Goal: Task Accomplishment & Management: Complete application form

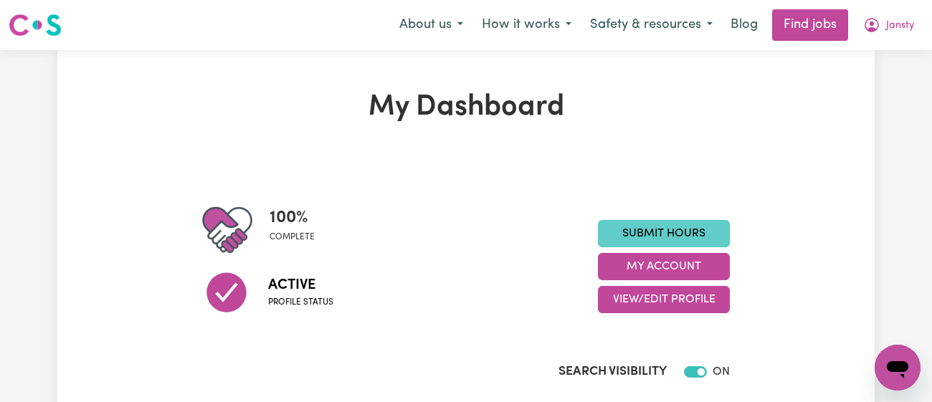
click at [667, 229] on link "Submit Hours" at bounding box center [664, 233] width 132 height 27
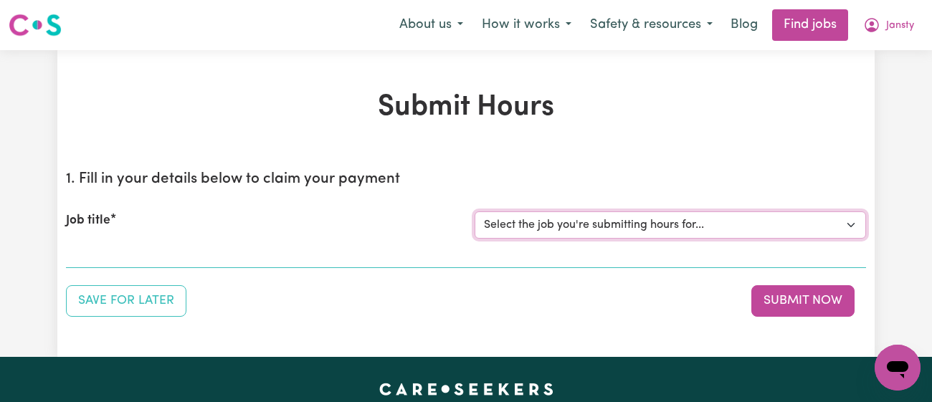
click at [642, 219] on select "Select the job you're submitting hours for... [[PERSON_NAME]] [DEMOGRAPHIC_DATA…" at bounding box center [669, 224] width 391 height 27
select select "11718"
click at [474, 211] on select "Select the job you're submitting hours for... [[PERSON_NAME]] [DEMOGRAPHIC_DATA…" at bounding box center [669, 224] width 391 height 27
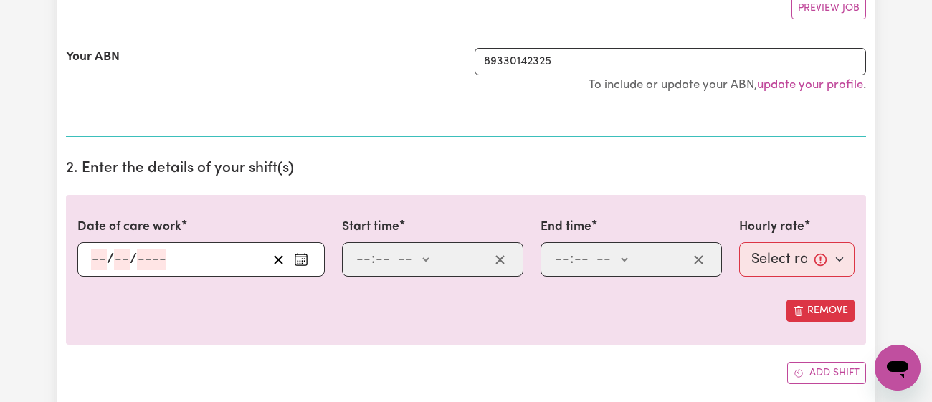
scroll to position [282, 0]
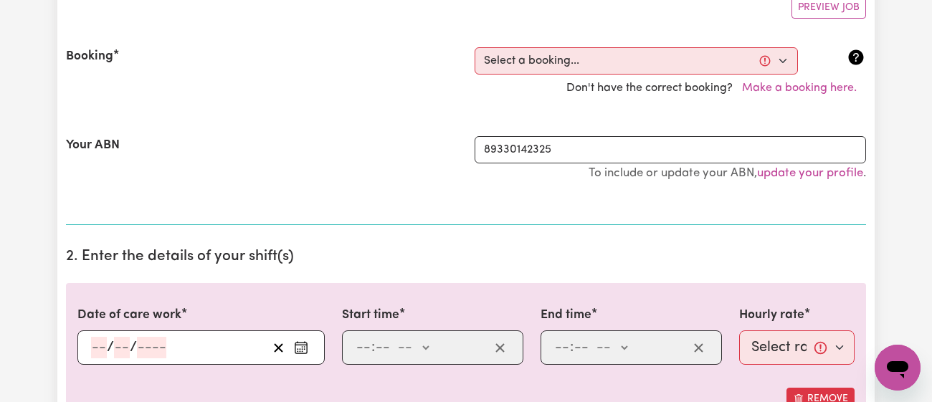
click at [292, 346] on button "Enter the date of care work" at bounding box center [301, 348] width 23 height 22
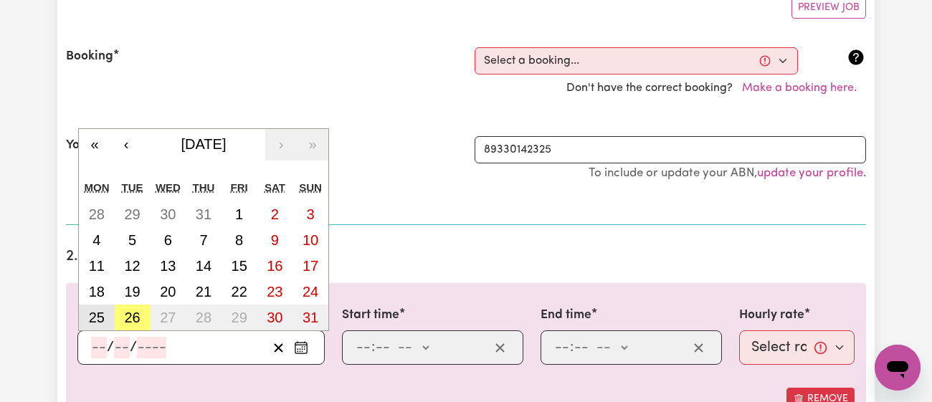
click at [100, 305] on button "25" at bounding box center [97, 318] width 36 height 26
type input "[DATE]"
type input "25"
type input "8"
type input "2025"
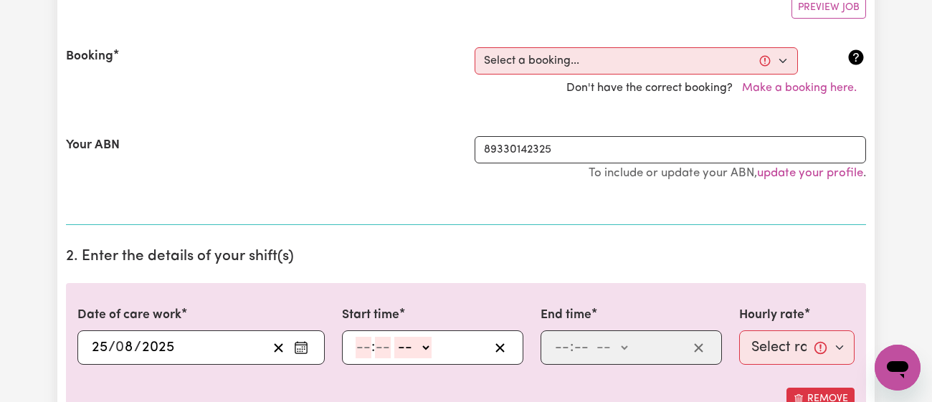
click at [362, 346] on input "number" at bounding box center [363, 348] width 16 height 22
type input "11"
type input "00"
click at [406, 347] on select "-- am pm" at bounding box center [411, 348] width 37 height 22
select select "am"
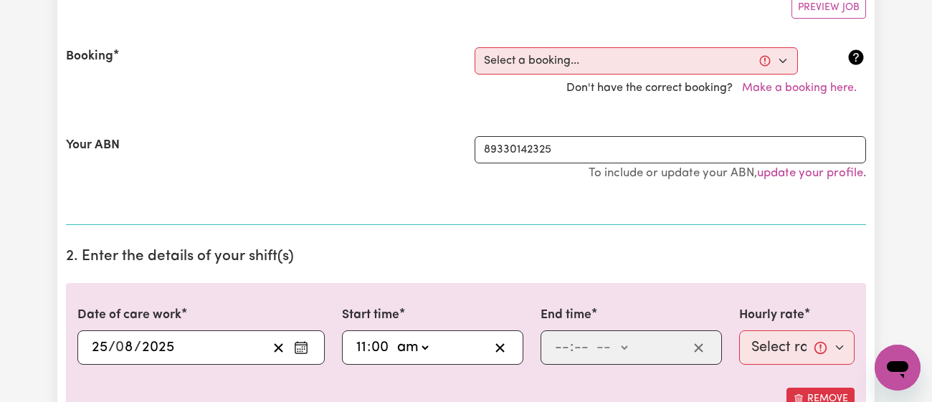
click at [393, 337] on select "-- am pm" at bounding box center [411, 348] width 37 height 22
type input "11:00"
type input "0"
click at [570, 354] on div ": -- am pm" at bounding box center [620, 348] width 135 height 22
type input "12"
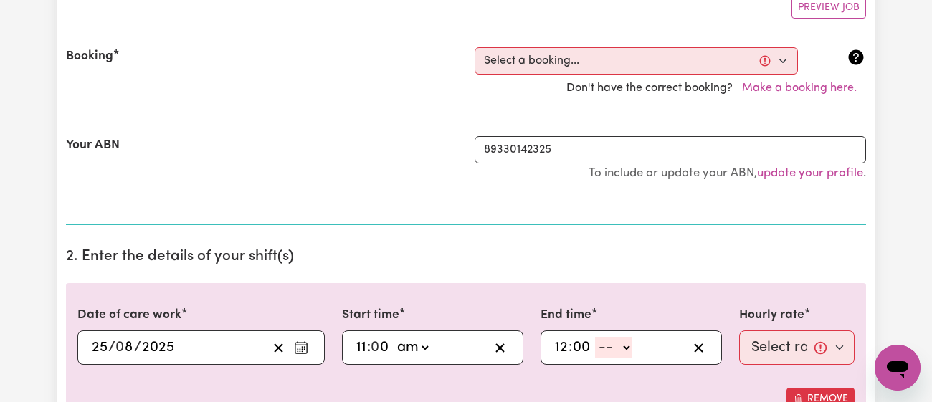
type input "00"
click at [621, 339] on select "-- am pm" at bounding box center [613, 348] width 37 height 22
select select "pm"
click at [595, 337] on select "-- am pm" at bounding box center [613, 348] width 37 height 22
type input "12:00"
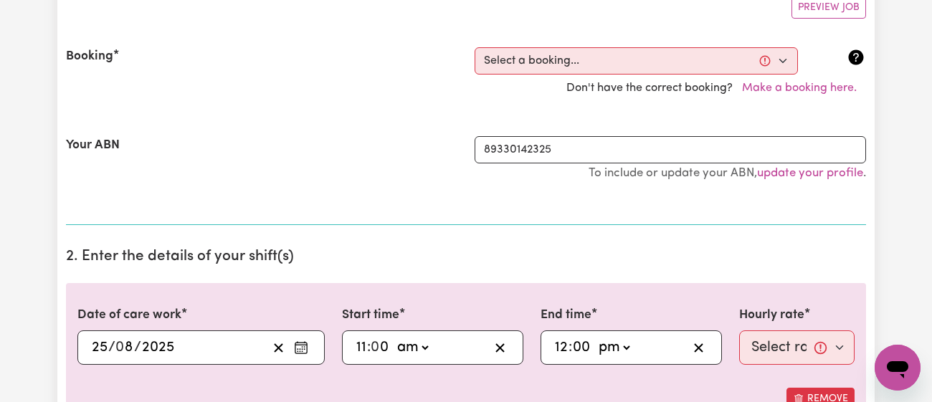
type input "0"
click at [751, 346] on select "Select rate... $43.00 (Weekday) $72.00 (Public Holiday)" at bounding box center [796, 347] width 115 height 34
select select "43-Weekday"
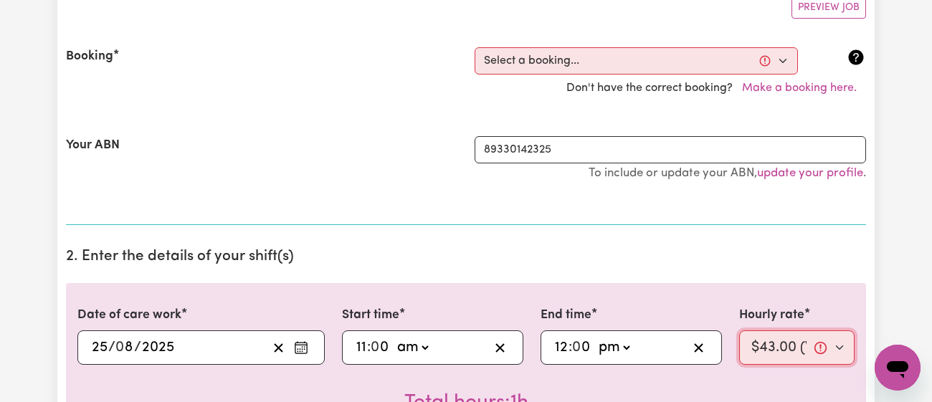
click at [739, 330] on select "Select rate... $43.00 (Weekday) $72.00 (Public Holiday)" at bounding box center [796, 347] width 115 height 34
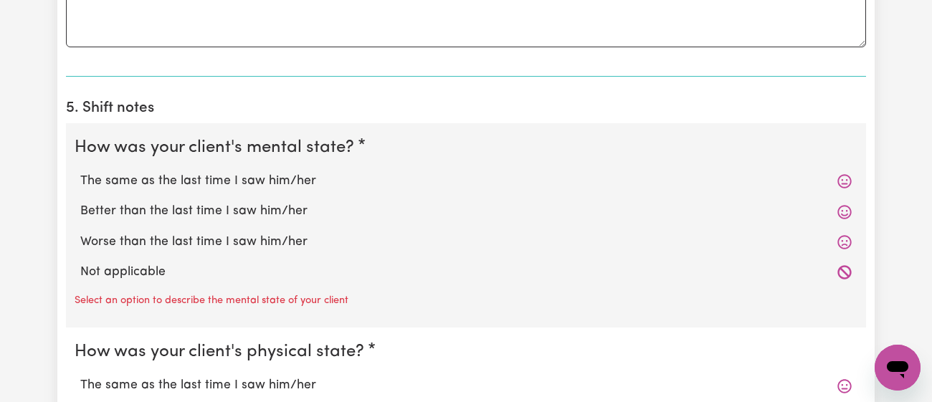
scroll to position [1075, 0]
click at [317, 186] on label "The same as the last time I saw him/her" at bounding box center [465, 180] width 771 height 19
click at [80, 171] on input "The same as the last time I saw him/her" at bounding box center [80, 171] width 1 height 1
radio input "true"
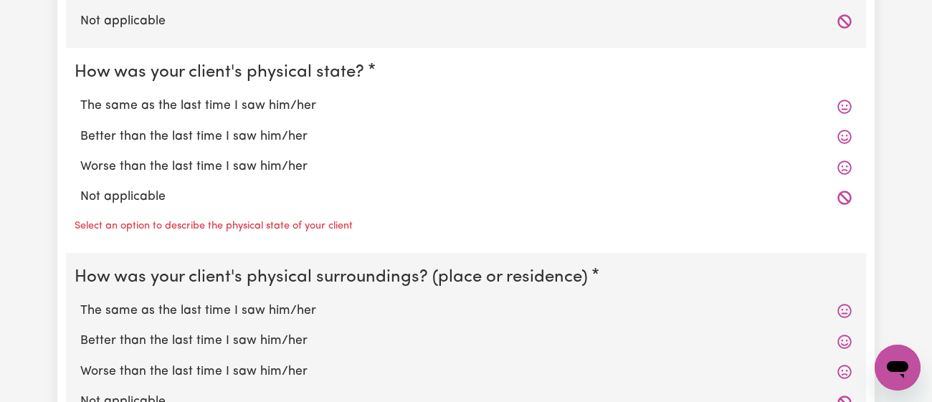
scroll to position [1327, 0]
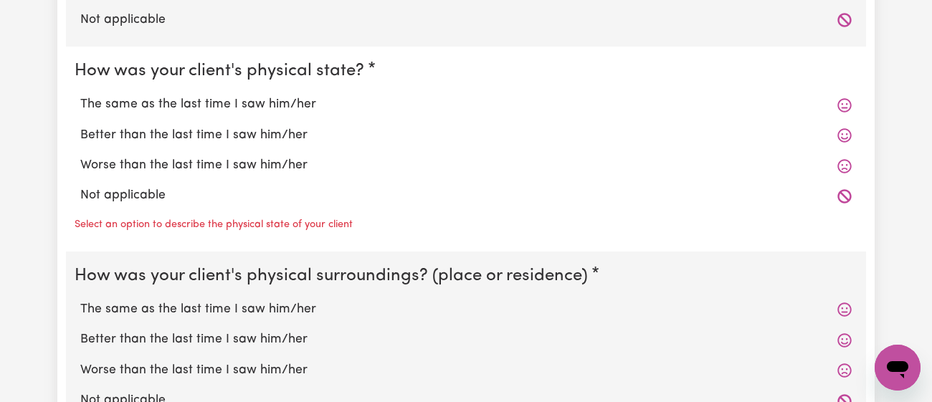
click at [308, 100] on label "The same as the last time I saw him/her" at bounding box center [465, 104] width 771 height 19
click at [80, 95] on input "The same as the last time I saw him/her" at bounding box center [80, 95] width 1 height 1
radio input "true"
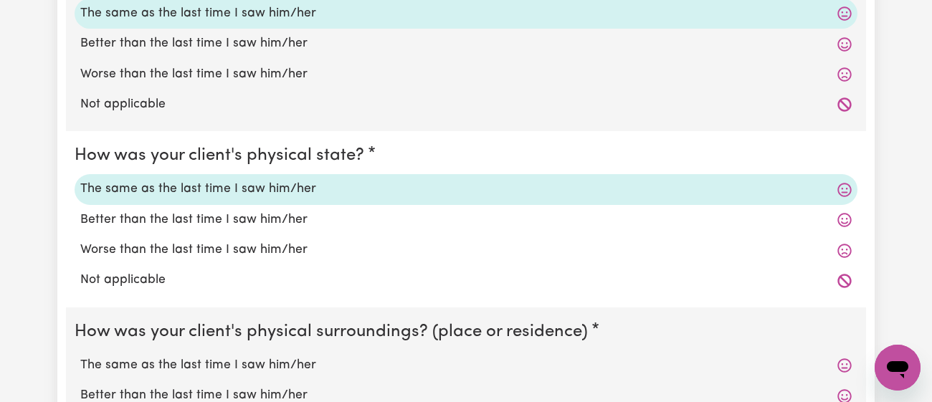
scroll to position [1243, 0]
click at [264, 216] on label "Better than the last time I saw him/her" at bounding box center [465, 219] width 771 height 19
click at [80, 210] on input "Better than the last time I saw him/her" at bounding box center [80, 209] width 1 height 1
radio input "true"
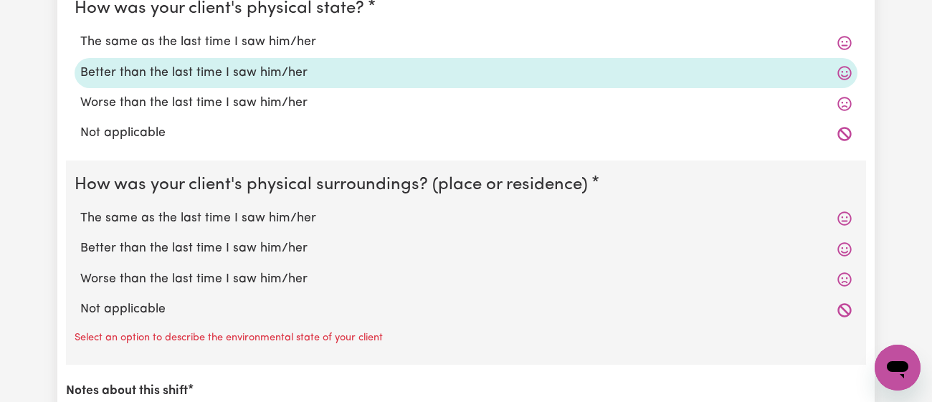
click at [265, 214] on label "The same as the last time I saw him/her" at bounding box center [465, 218] width 771 height 19
click at [80, 209] on input "The same as the last time I saw him/her" at bounding box center [80, 209] width 1 height 1
radio input "true"
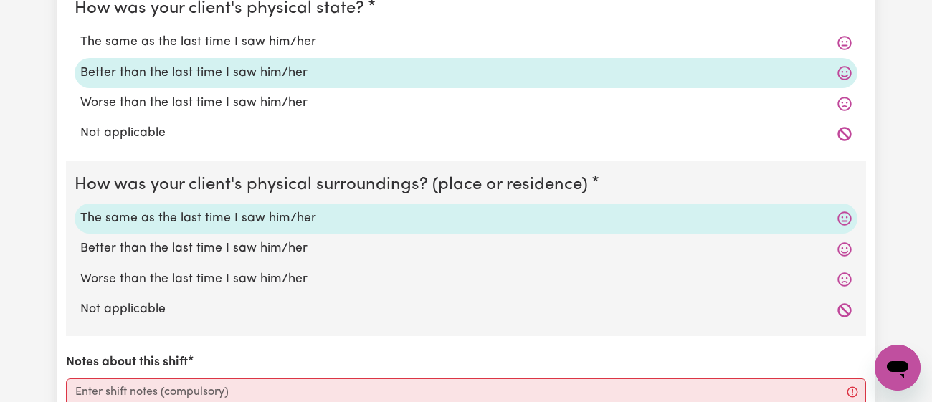
scroll to position [1643, 0]
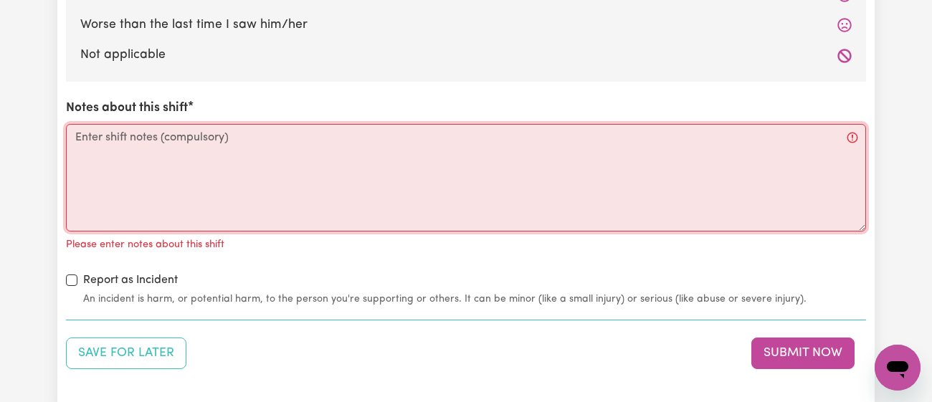
click at [265, 214] on textarea "Notes about this shift" at bounding box center [466, 178] width 800 height 108
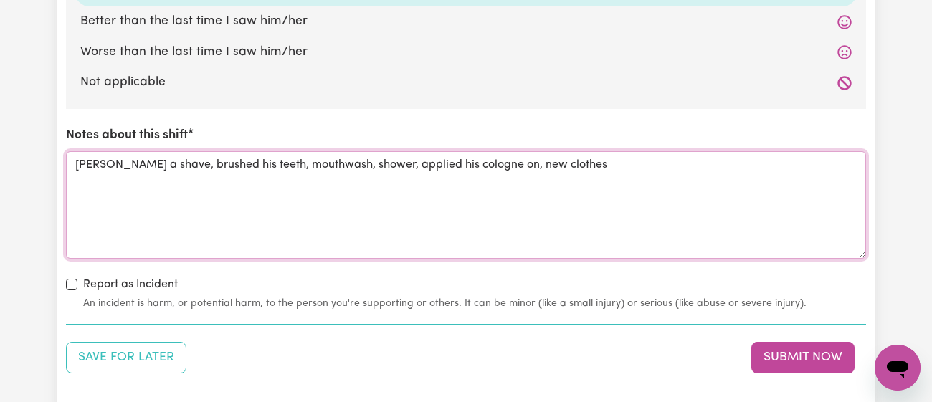
scroll to position [1619, 0]
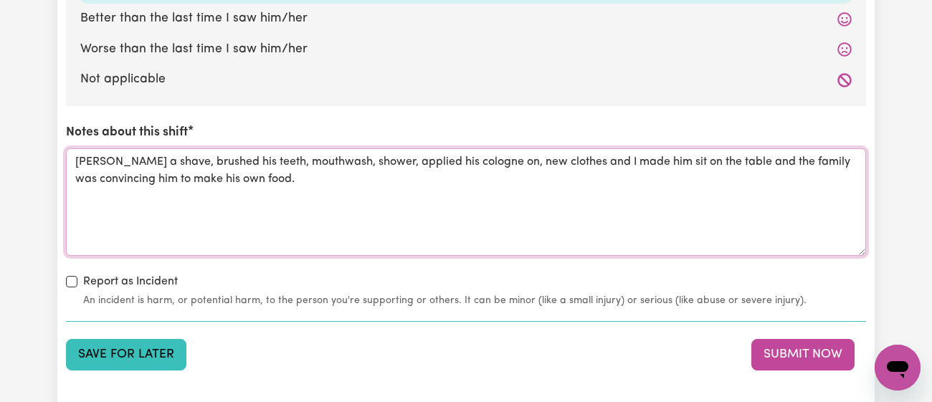
type textarea "[PERSON_NAME] a shave, brushed his teeth, mouthwash, shower, applied his cologn…"
click at [149, 350] on button "Save for Later" at bounding box center [126, 355] width 120 height 32
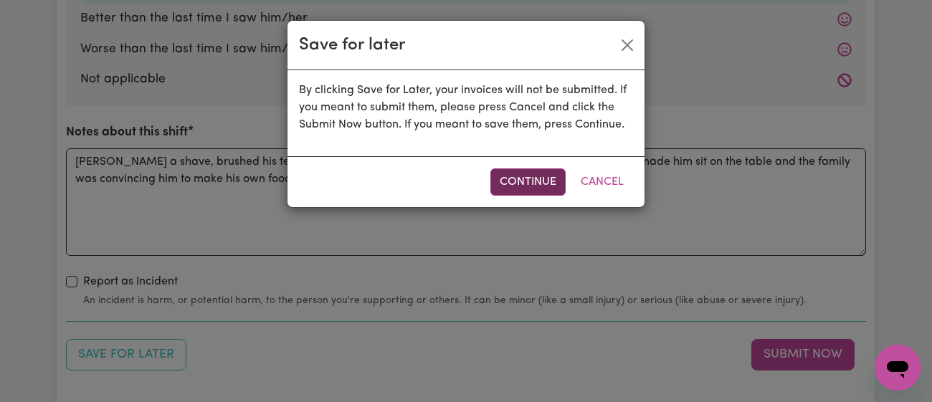
click at [542, 169] on button "Continue" at bounding box center [527, 181] width 75 height 27
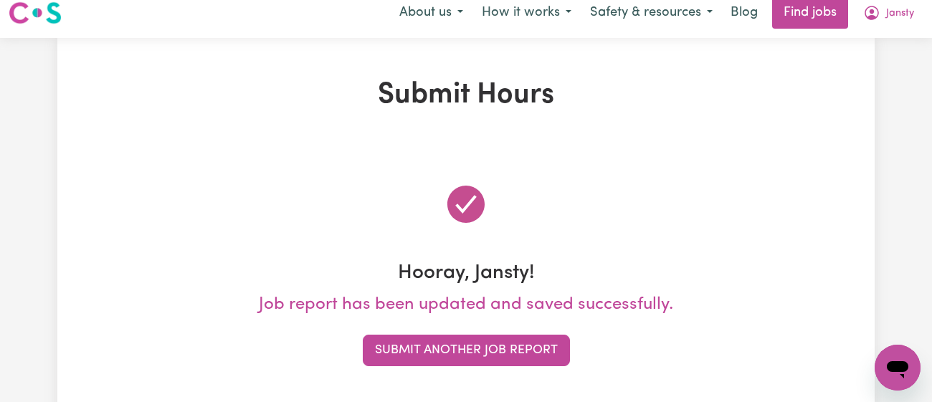
scroll to position [0, 0]
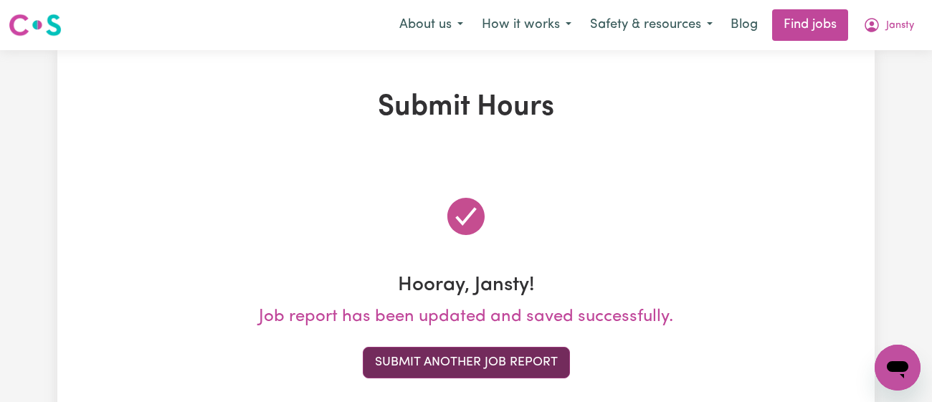
click at [431, 358] on button "Submit Another Job Report" at bounding box center [466, 363] width 207 height 32
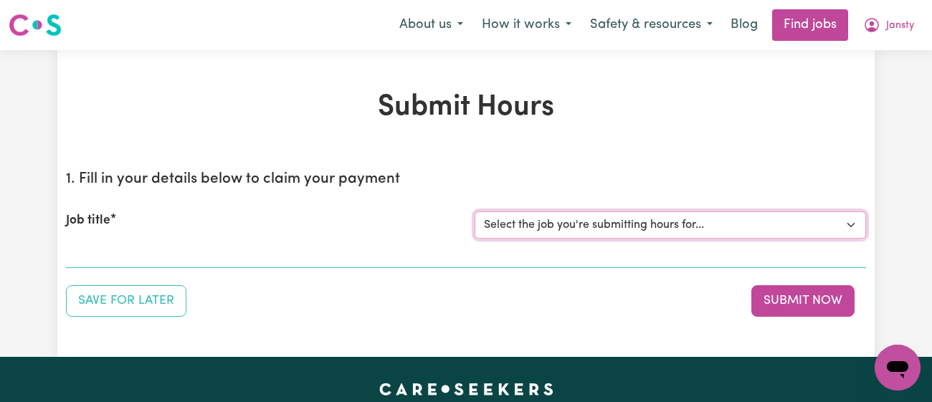
click at [521, 218] on select "Select the job you're submitting hours for... [[PERSON_NAME]] [DEMOGRAPHIC_DATA…" at bounding box center [669, 224] width 391 height 27
select select "11718"
click at [474, 211] on select "Select the job you're submitting hours for... [[PERSON_NAME]] [DEMOGRAPHIC_DATA…" at bounding box center [669, 224] width 391 height 27
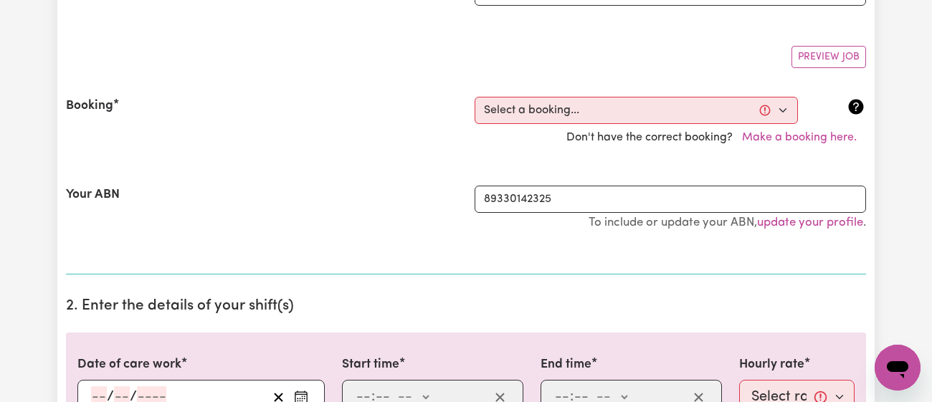
click at [297, 242] on div "Your ABN" at bounding box center [261, 215] width 409 height 59
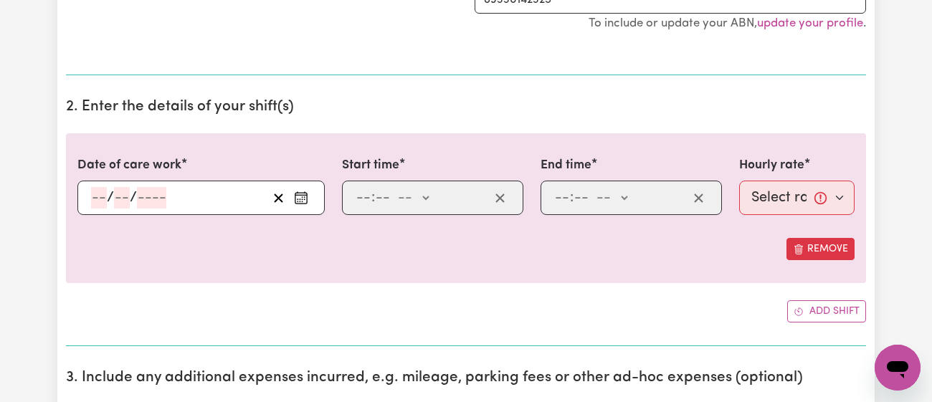
click at [305, 191] on icon "Enter the date of care work" at bounding box center [301, 198] width 14 height 14
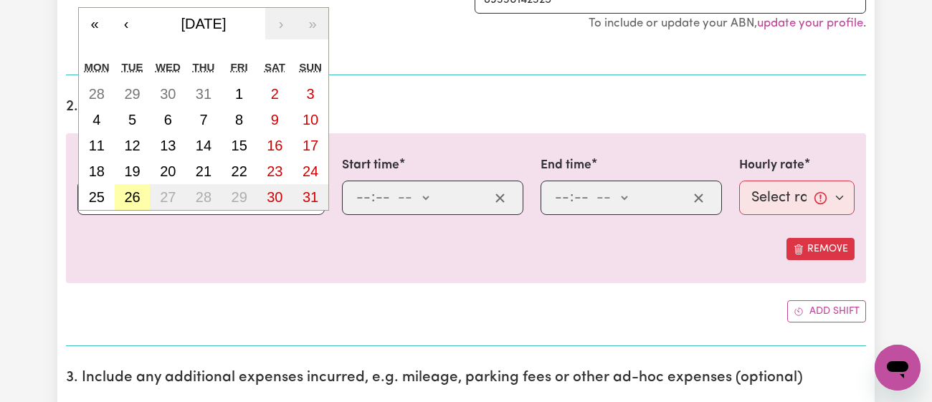
click at [125, 200] on abbr "26" at bounding box center [132, 197] width 16 height 16
type input "[DATE]"
type input "26"
type input "8"
type input "2025"
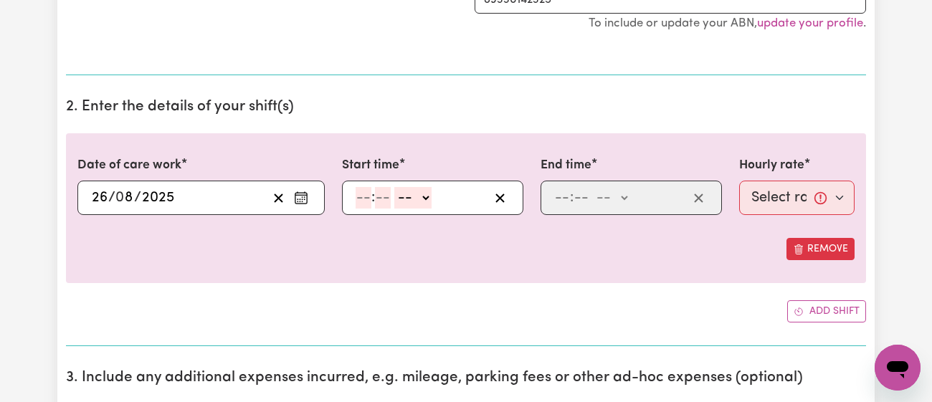
click at [361, 199] on input "number" at bounding box center [363, 198] width 16 height 22
type input "11"
type input "00"
click at [406, 195] on select "-- am pm" at bounding box center [411, 198] width 37 height 22
select select "am"
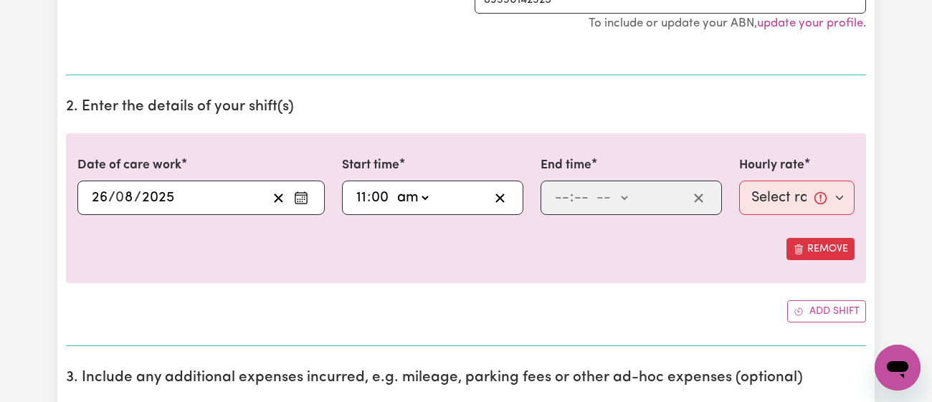
click at [393, 187] on select "-- am pm" at bounding box center [411, 198] width 37 height 22
type input "11:00"
type input "0"
click at [562, 189] on input "number" at bounding box center [562, 198] width 16 height 22
type input "1"
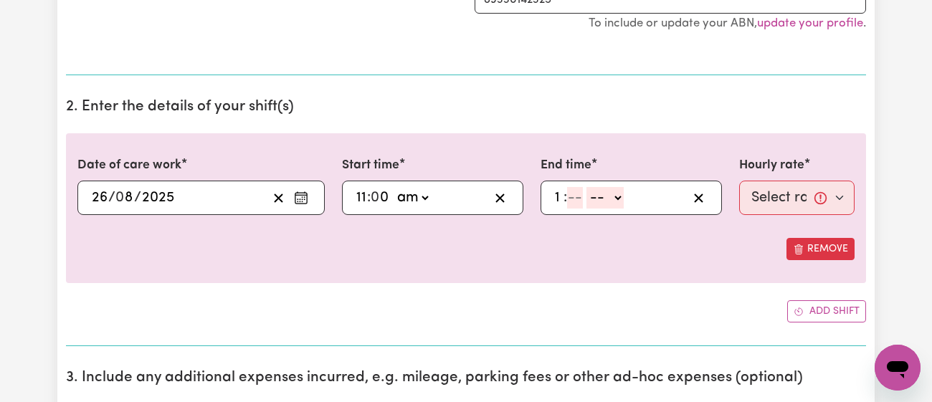
click at [581, 193] on input "number" at bounding box center [575, 198] width 16 height 22
type input "30"
click at [613, 191] on select "-- am pm" at bounding box center [606, 198] width 37 height 22
select select "pm"
click at [588, 187] on select "-- am pm" at bounding box center [606, 198] width 37 height 22
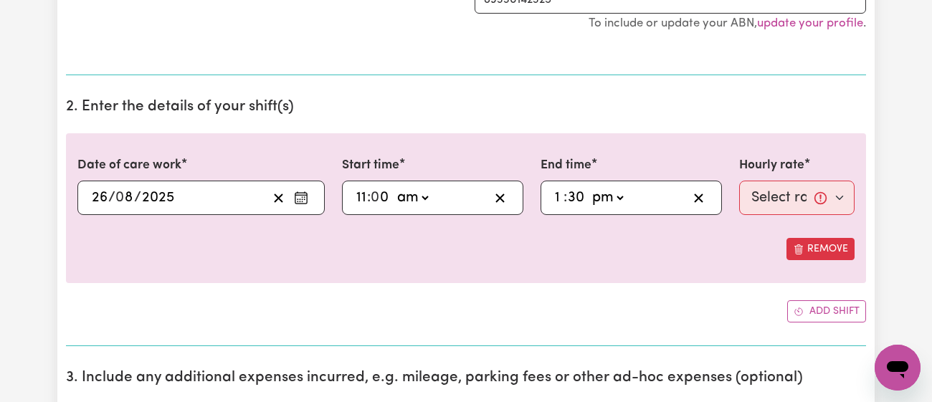
type input "13:30"
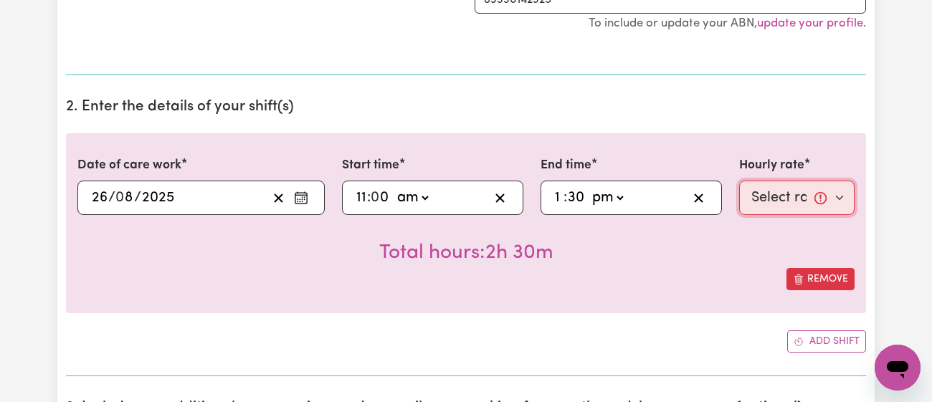
click at [763, 183] on select "Select rate... $43.00 (Weekday) $72.00 (Public Holiday)" at bounding box center [796, 198] width 115 height 34
select select "43-Weekday"
click at [739, 181] on select "Select rate... $43.00 (Weekday) $72.00 (Public Holiday)" at bounding box center [796, 198] width 115 height 34
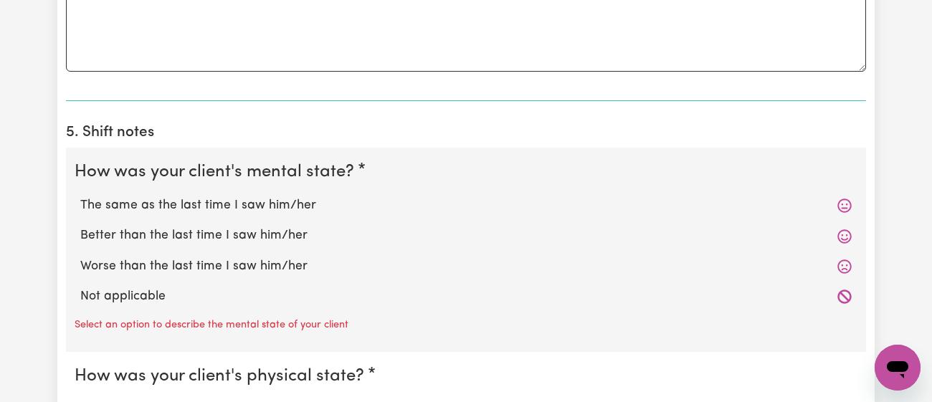
scroll to position [1049, 0]
click at [186, 228] on label "Better than the last time I saw him/her" at bounding box center [465, 236] width 771 height 19
click at [80, 227] on input "Better than the last time I saw him/her" at bounding box center [80, 226] width 1 height 1
radio input "true"
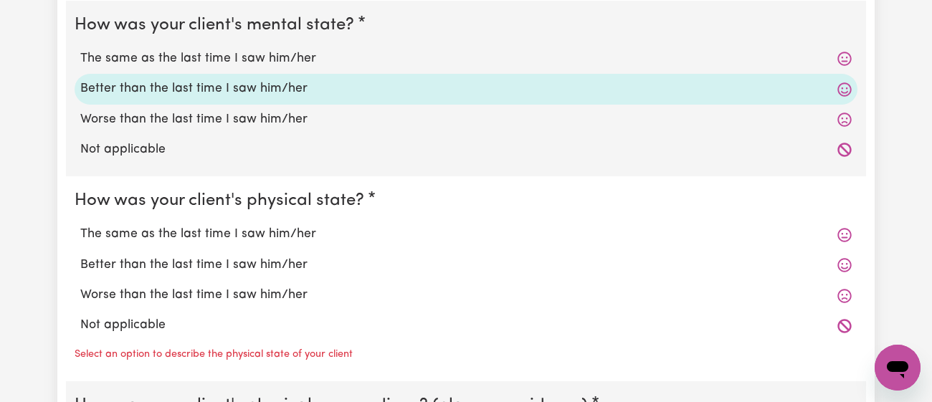
click at [186, 228] on label "The same as the last time I saw him/her" at bounding box center [465, 234] width 771 height 19
click at [80, 225] on input "The same as the last time I saw him/her" at bounding box center [80, 224] width 1 height 1
radio input "true"
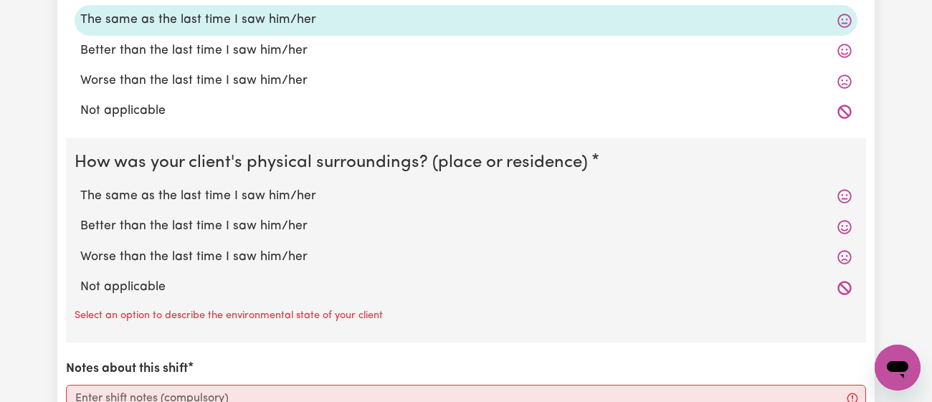
scroll to position [1411, 0]
click at [218, 191] on label "The same as the last time I saw him/her" at bounding box center [465, 196] width 771 height 19
click at [80, 187] on input "The same as the last time I saw him/her" at bounding box center [80, 186] width 1 height 1
radio input "true"
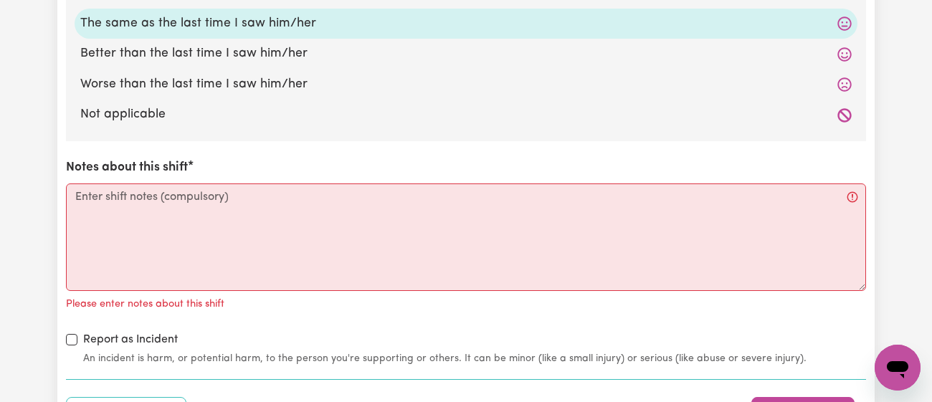
scroll to position [1595, 0]
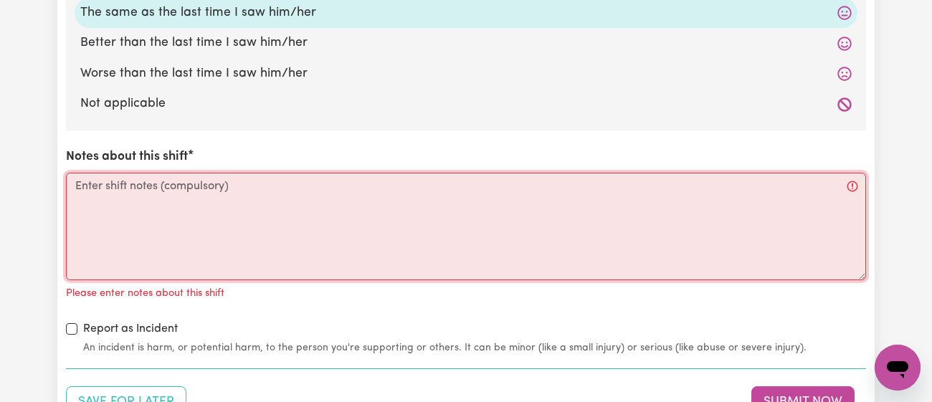
click at [217, 191] on textarea "Notes about this shift" at bounding box center [466, 227] width 800 height 108
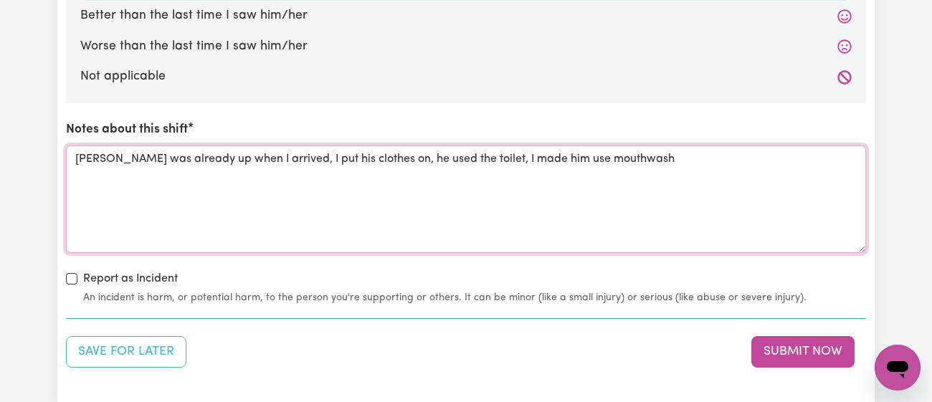
scroll to position [1618, 0]
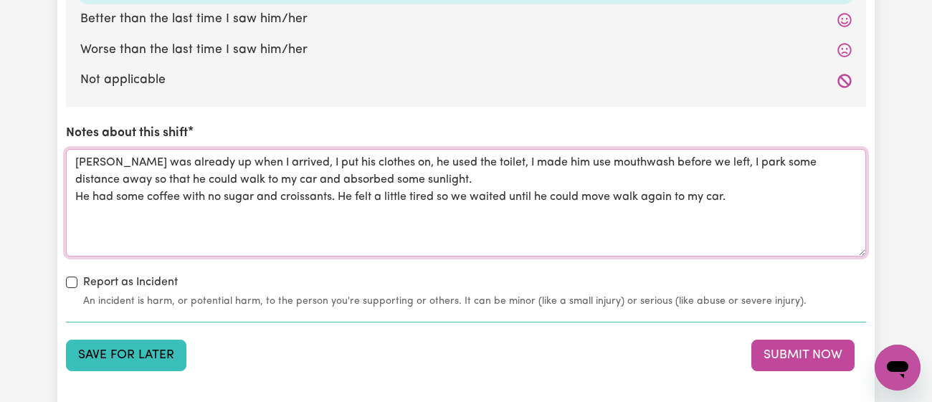
type textarea "[PERSON_NAME] was already up when I arrived, I put his clothes on, he used the …"
click at [139, 353] on button "Save for Later" at bounding box center [126, 356] width 120 height 32
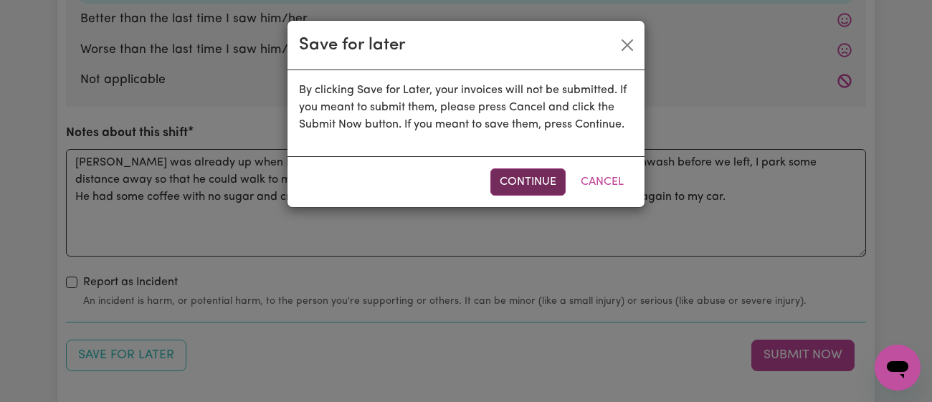
click at [510, 183] on button "Continue" at bounding box center [527, 181] width 75 height 27
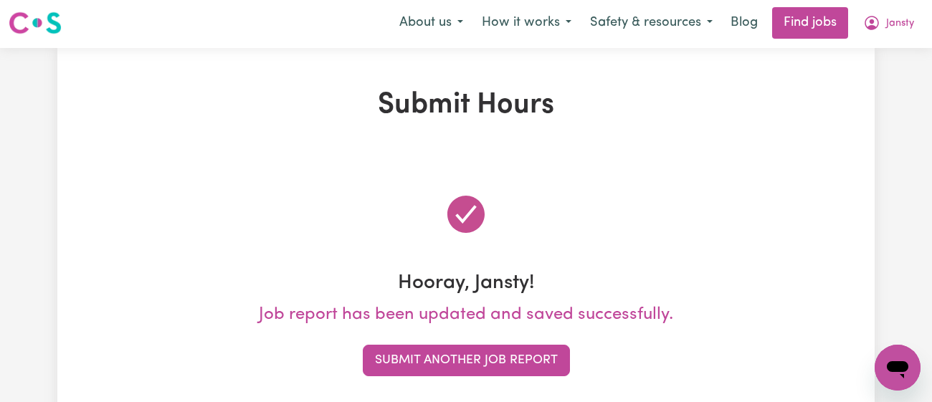
scroll to position [0, 0]
